Goal: Transaction & Acquisition: Purchase product/service

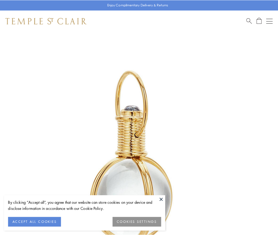
scroll to position [138, 0]
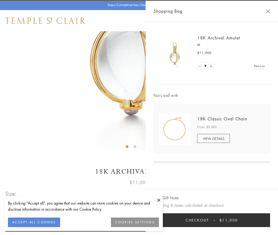
click at [211, 220] on button "Checkout $11,000" at bounding box center [211, 220] width 116 height 14
